Goal: Information Seeking & Learning: Check status

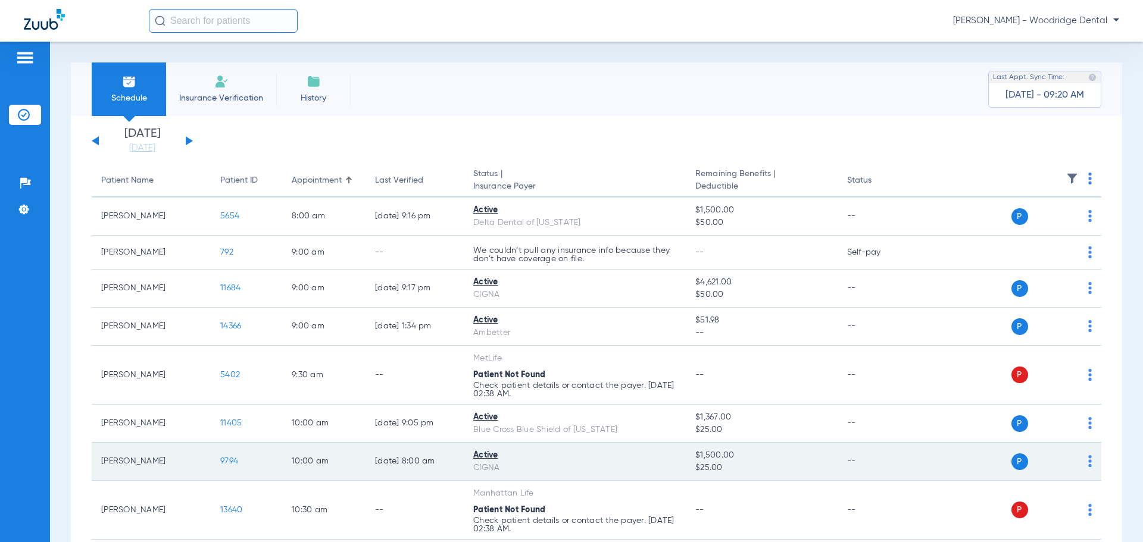
click at [233, 462] on span "9794" at bounding box center [229, 461] width 18 height 8
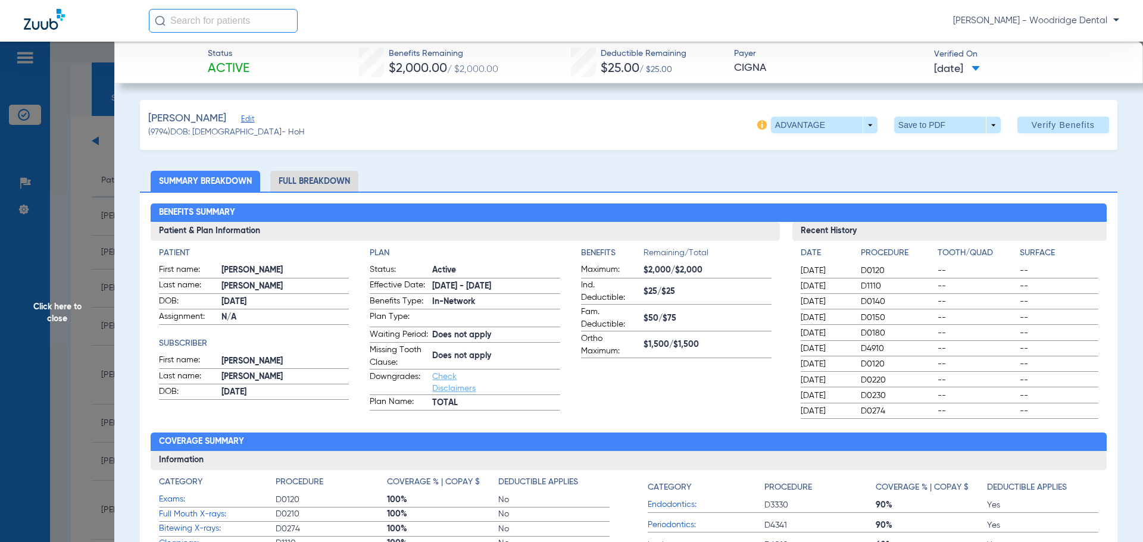
click at [330, 180] on li "Full Breakdown" at bounding box center [314, 181] width 88 height 21
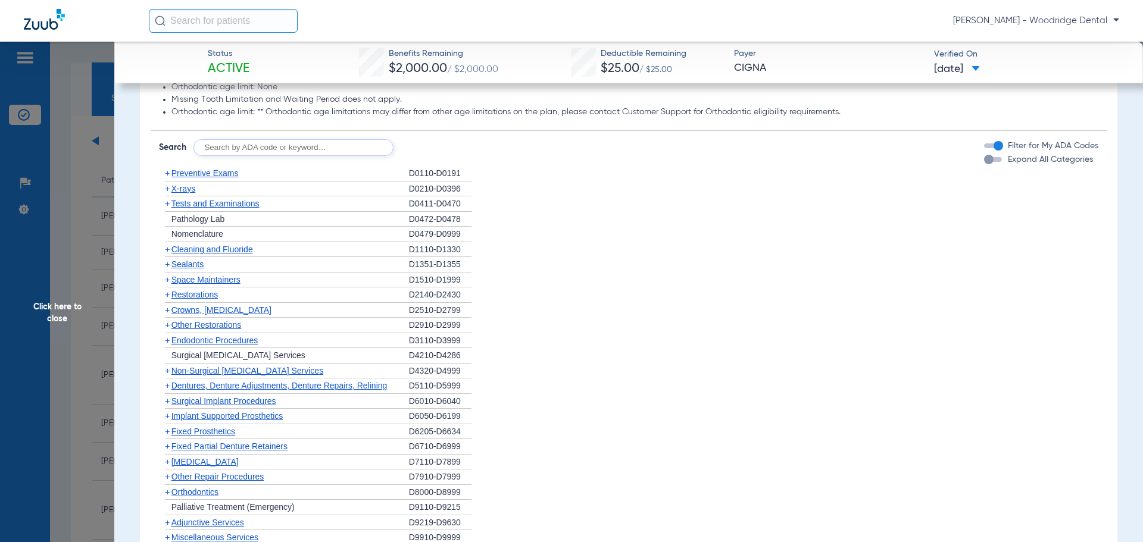
scroll to position [1071, 0]
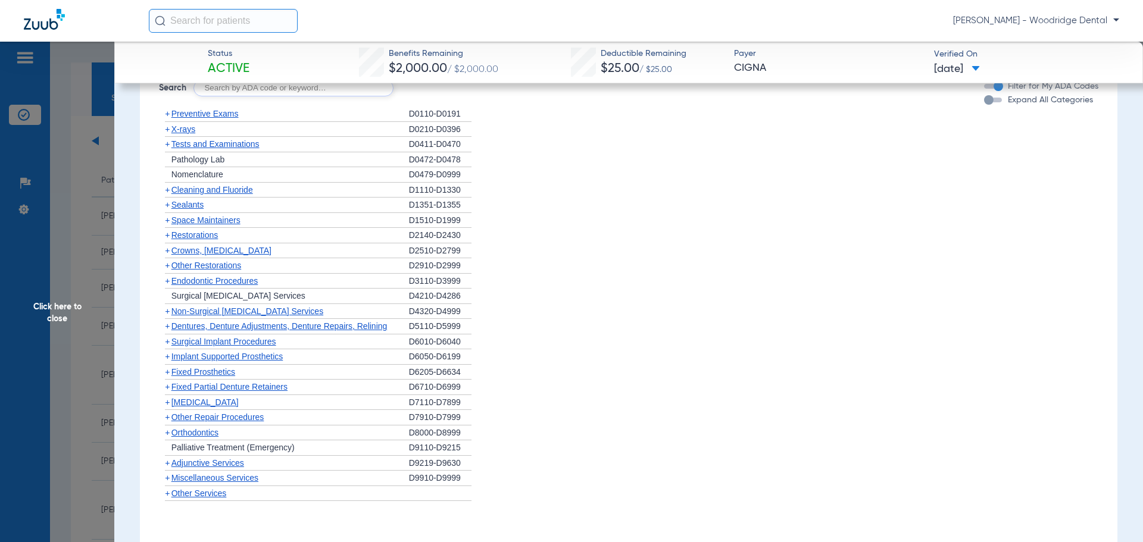
click at [167, 316] on span "+" at bounding box center [167, 312] width 5 height 10
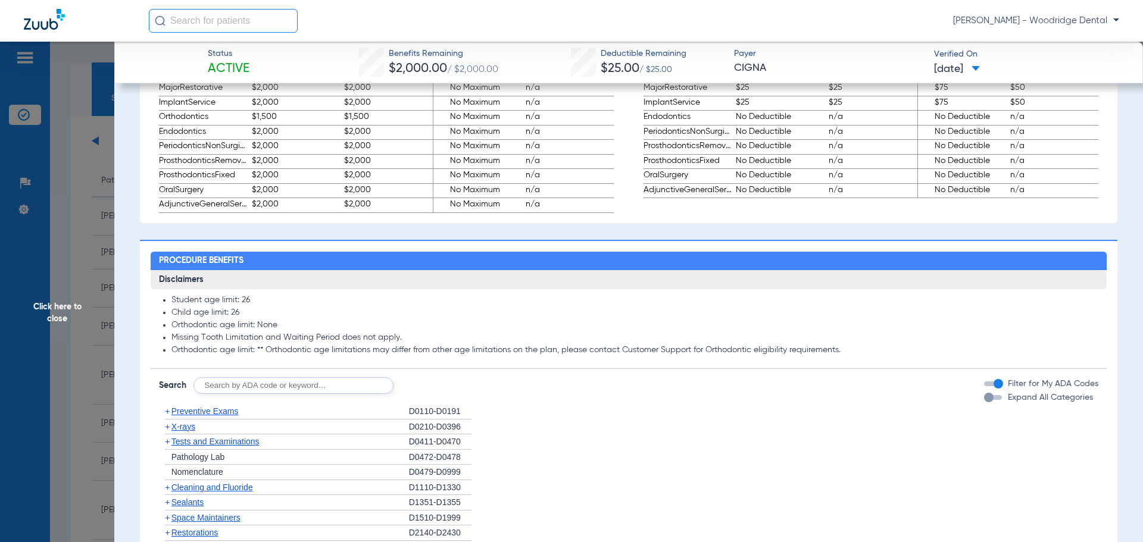
scroll to position [417, 0]
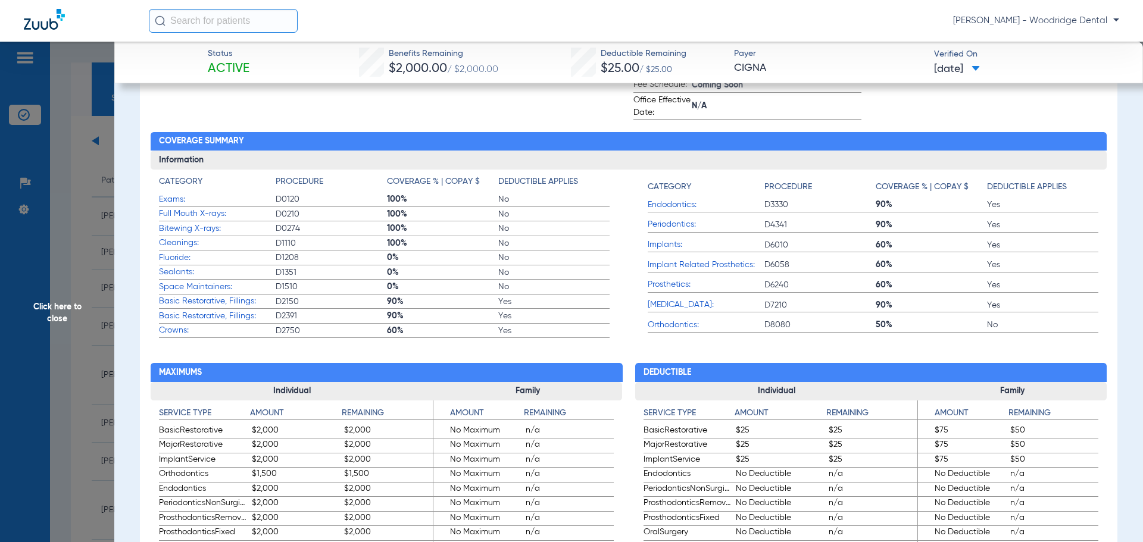
click at [639, 349] on app-benefits "Deductible Individual Service Type Amount Remaining BasicRestorative $25 $25 Ma…" at bounding box center [871, 454] width 472 height 232
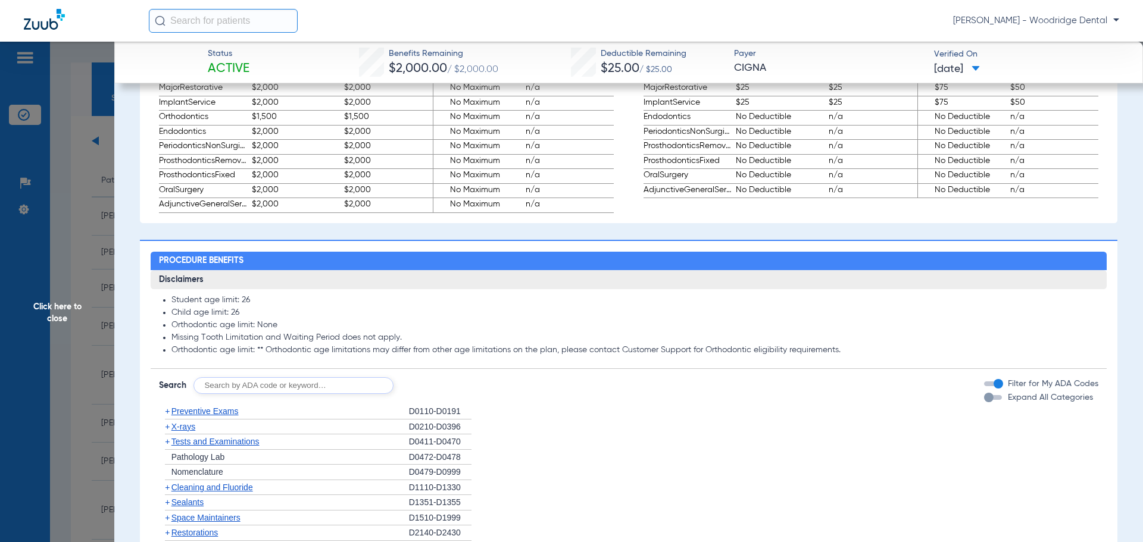
scroll to position [1071, 0]
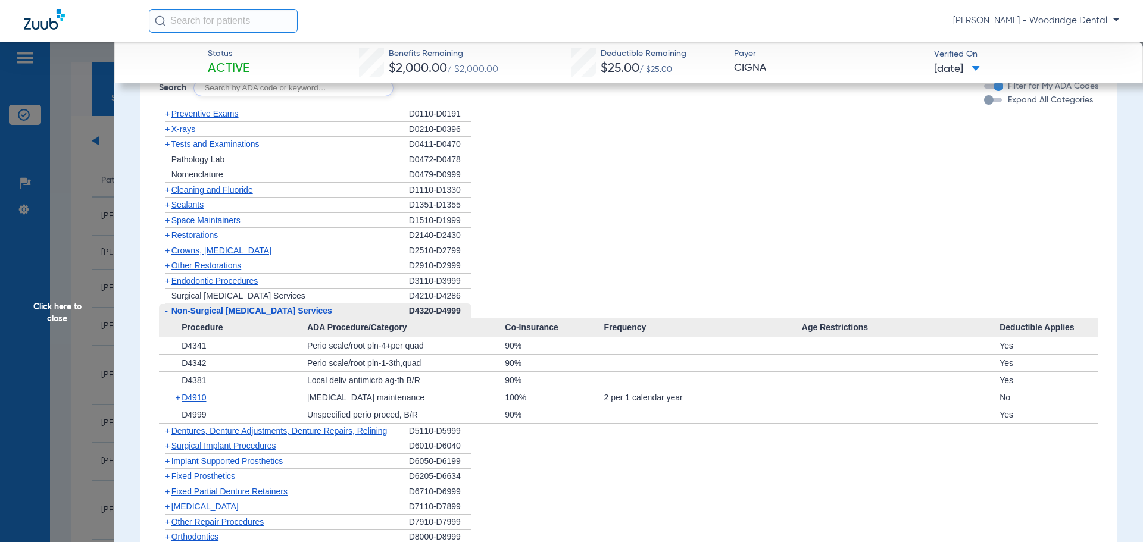
click at [167, 315] on span "-" at bounding box center [166, 311] width 3 height 10
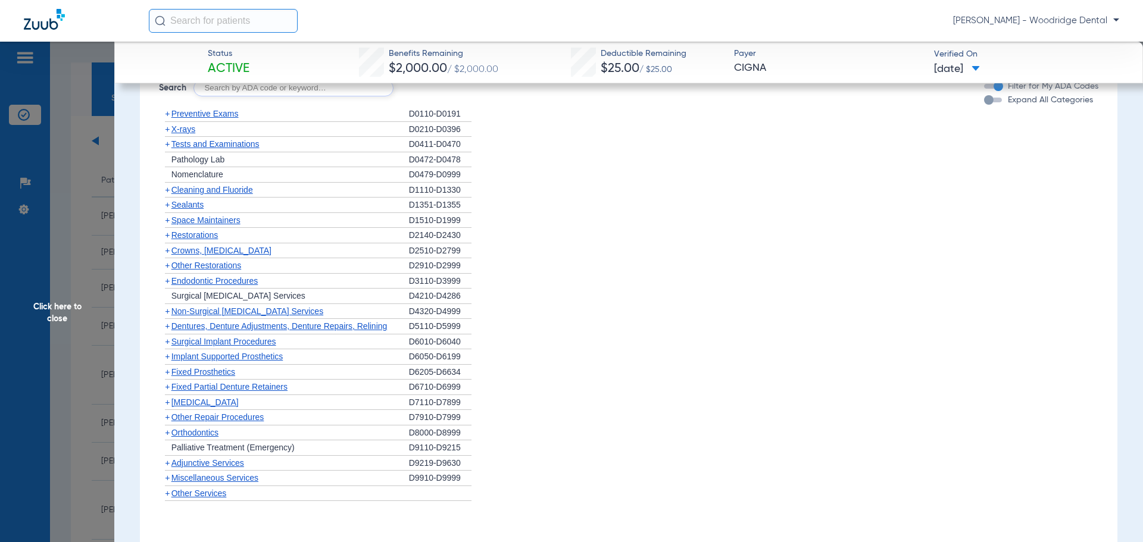
click at [167, 407] on span "+" at bounding box center [167, 403] width 5 height 10
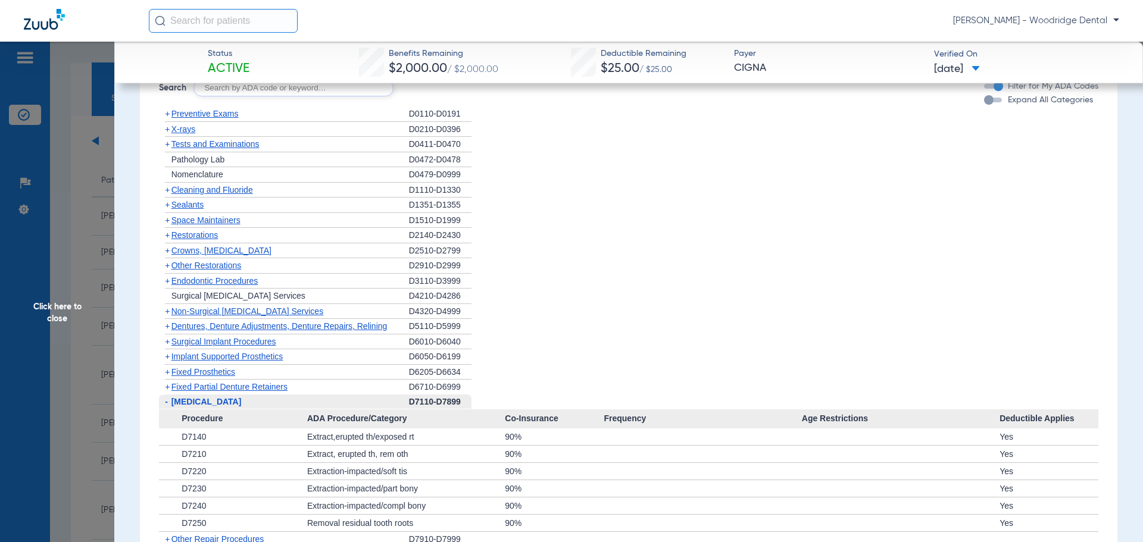
scroll to position [833, 0]
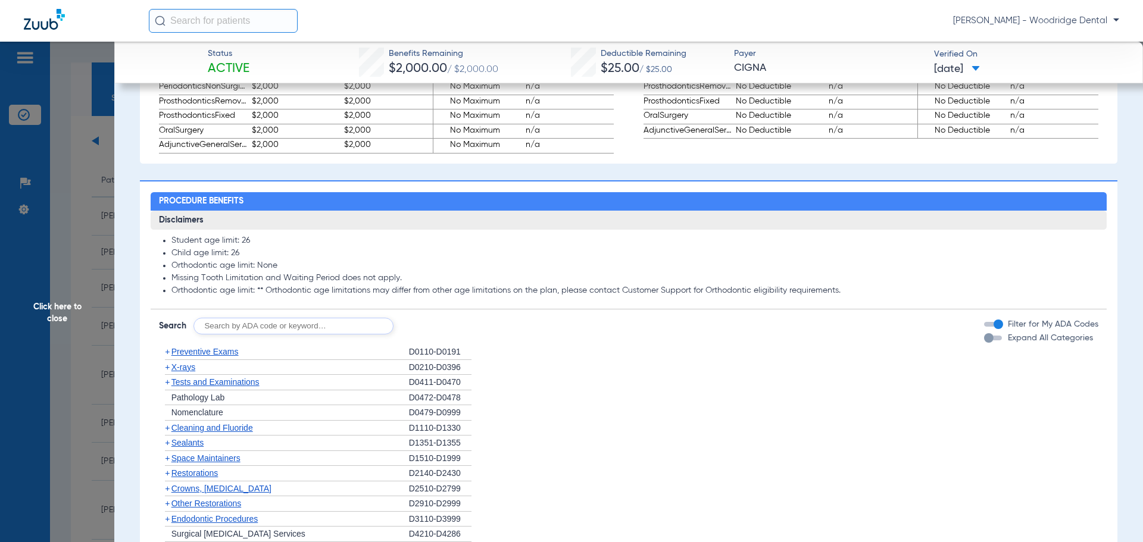
click at [312, 334] on input "text" at bounding box center [293, 326] width 200 height 17
type input "2991, 7953, 8090, 9944"
click button "Search" at bounding box center [437, 326] width 47 height 17
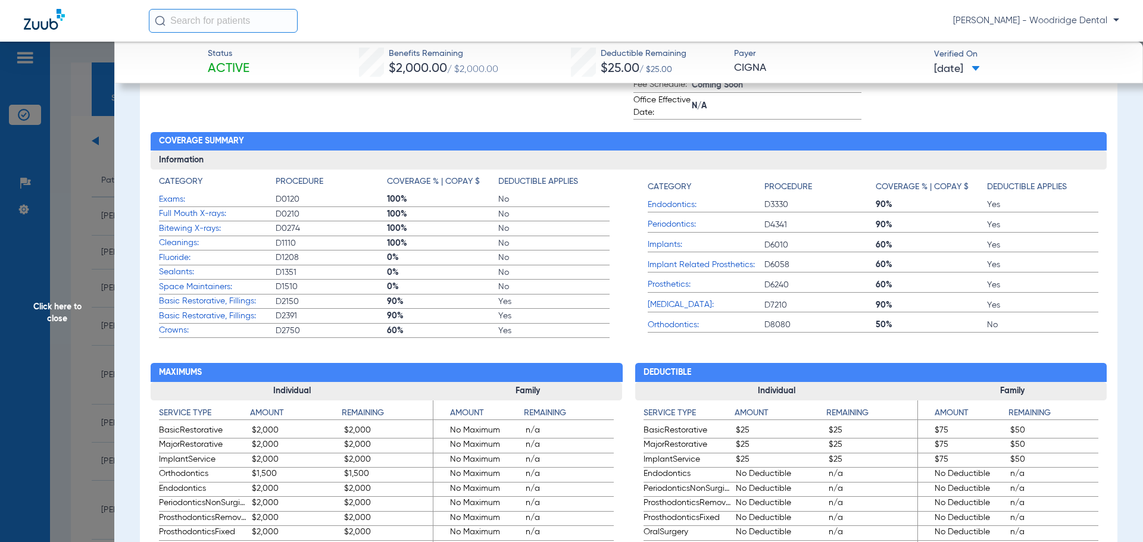
scroll to position [714, 0]
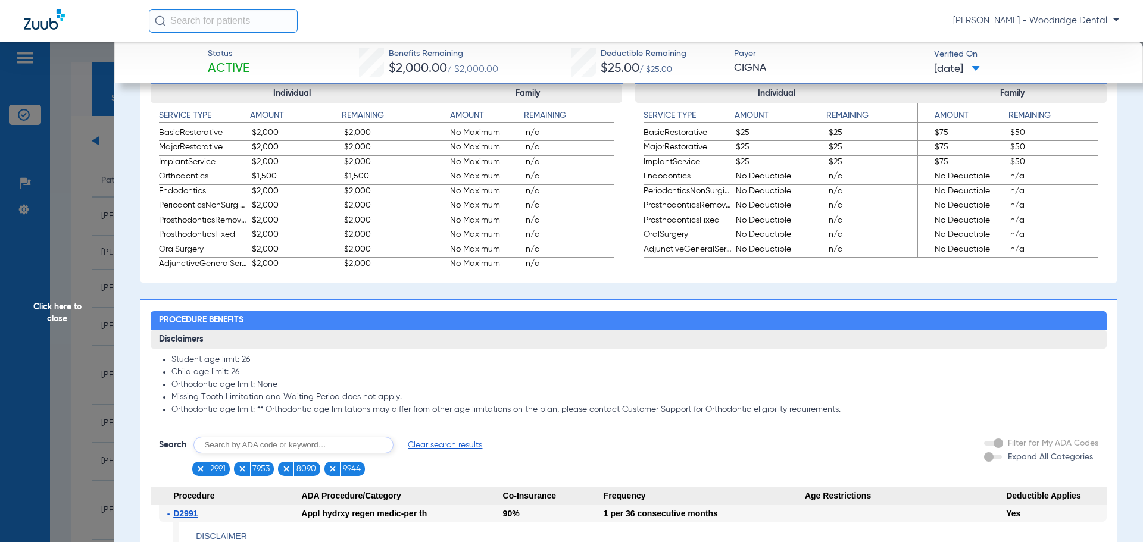
click at [48, 309] on span "Click here to close" at bounding box center [57, 313] width 114 height 542
